Goal: Navigation & Orientation: Find specific page/section

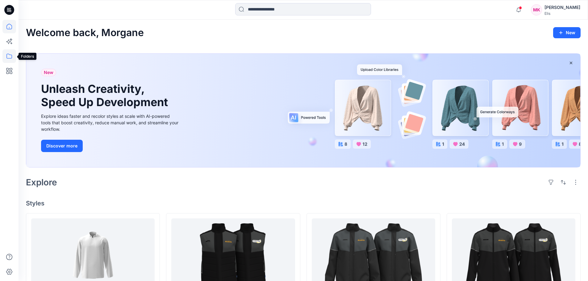
click at [10, 56] on icon at bounding box center [9, 56] width 14 height 14
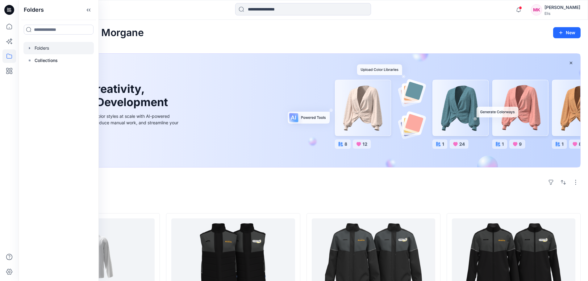
click at [38, 48] on div at bounding box center [58, 48] width 70 height 12
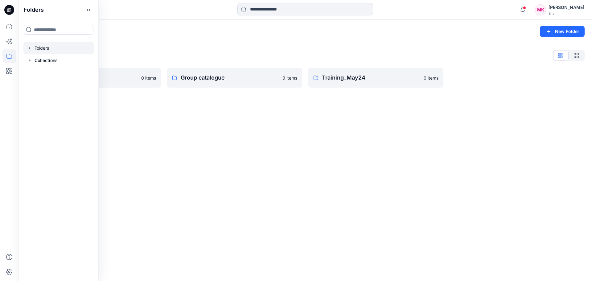
click at [129, 49] on div "Folders List Group bespoke 0 items Group catalogue 0 items Training_May24 0 ite…" at bounding box center [306, 69] width 574 height 52
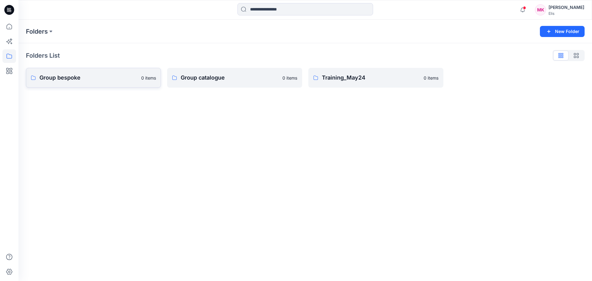
click at [85, 79] on p "Group bespoke" at bounding box center [88, 77] width 98 height 9
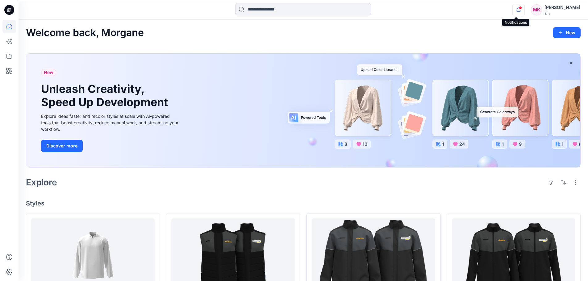
click at [513, 8] on icon "button" at bounding box center [518, 10] width 12 height 12
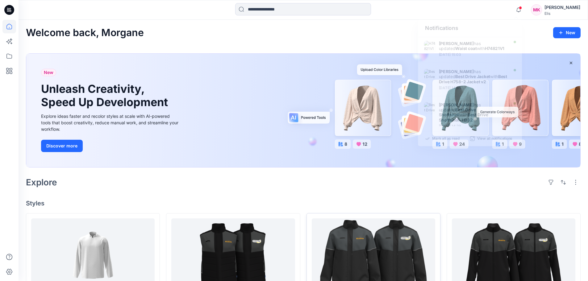
click at [497, 15] on div "Notifications [PERSON_NAME] has updated Waist coat with H74821V1 [DATE] 15:03 […" at bounding box center [303, 10] width 569 height 14
